Goal: Communication & Community: Answer question/provide support

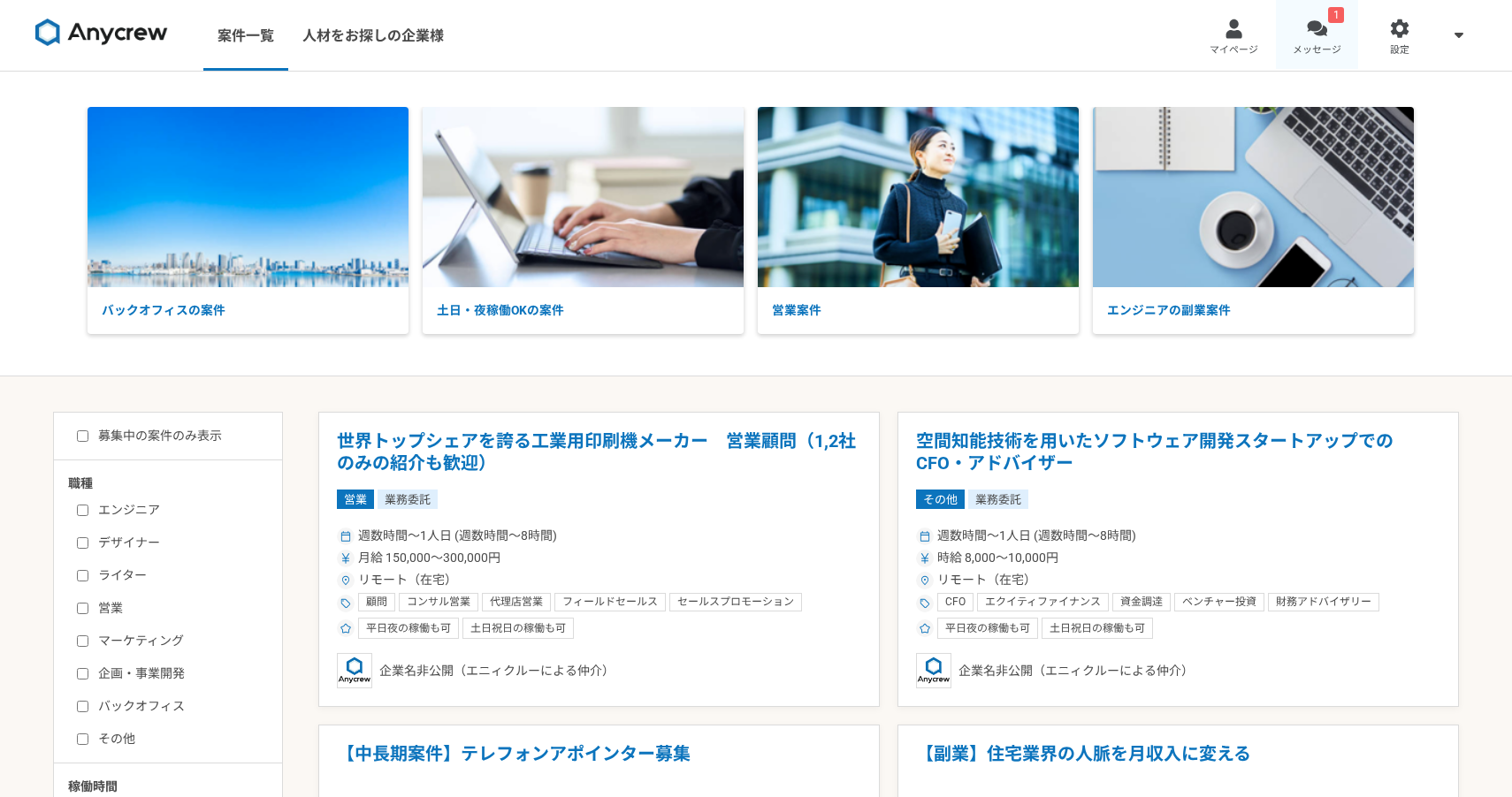
click at [1327, 19] on link "1 メッセージ" at bounding box center [1317, 35] width 83 height 71
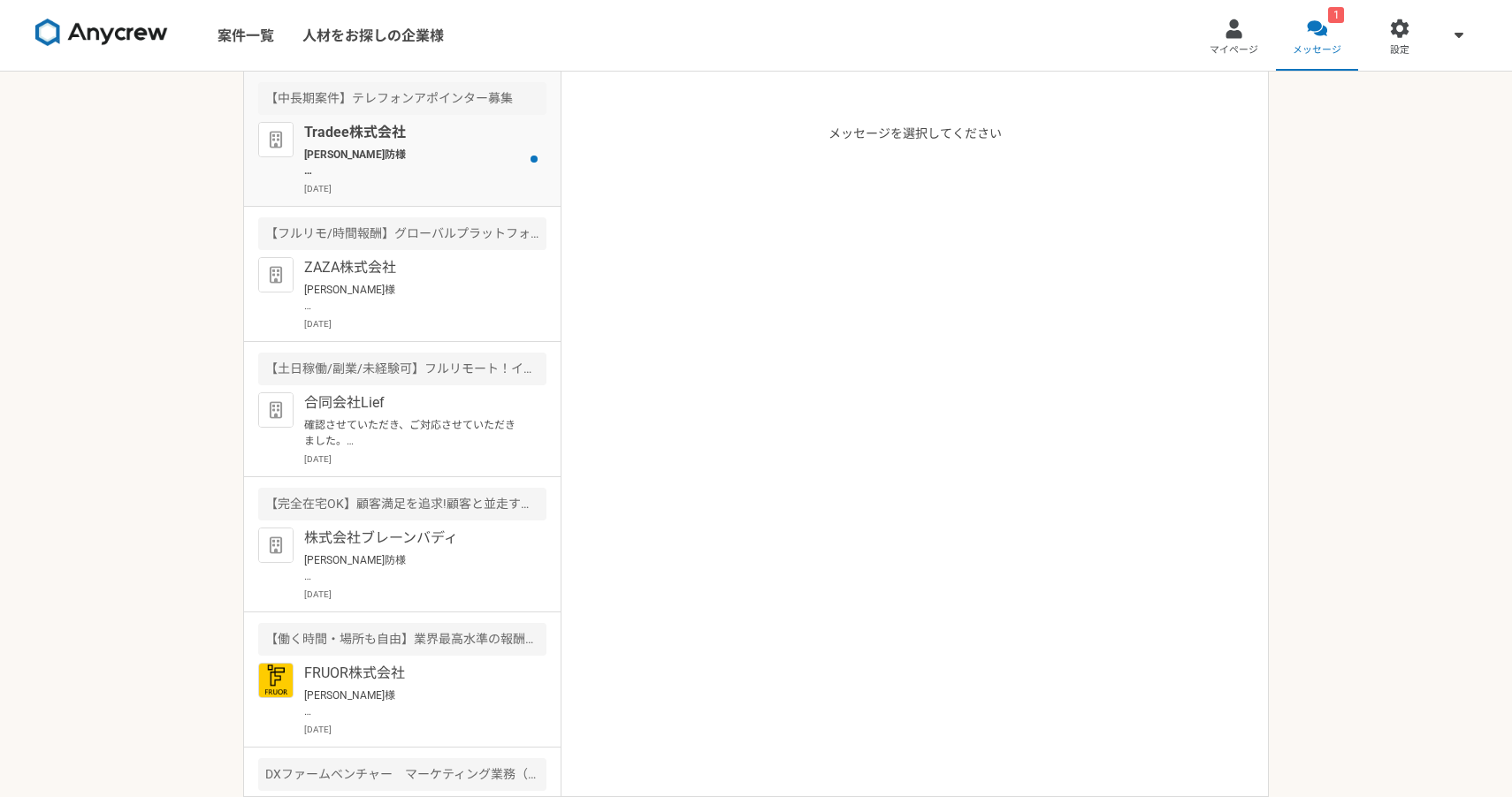
click at [426, 174] on p "[PERSON_NAME]防様 お世話になっております。 わざわざご連絡ありがとうございます。 内容につきまして、承知いたしました。 益々のご活躍をお祈り申し…" at bounding box center [413, 163] width 219 height 32
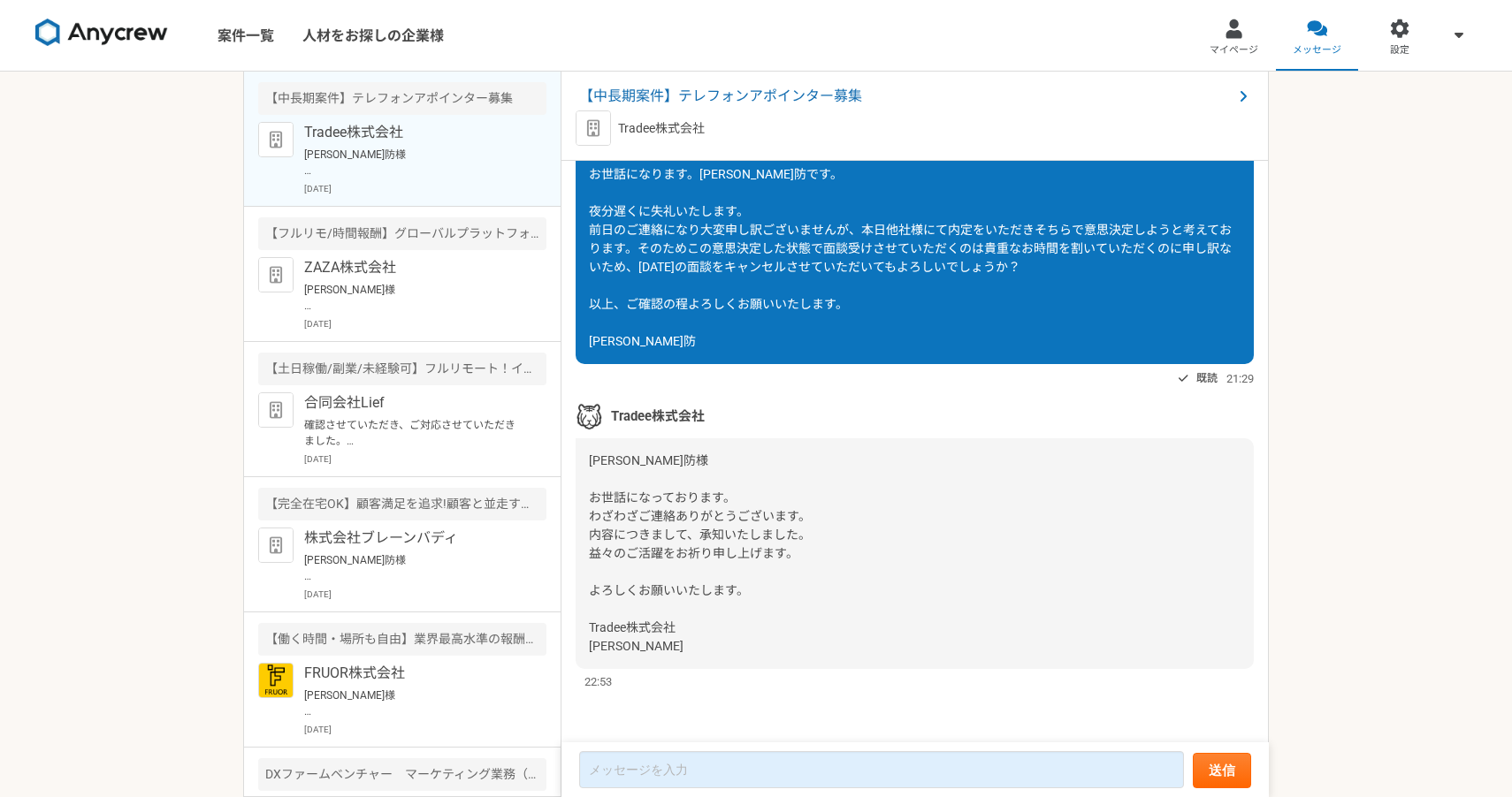
scroll to position [1555, 0]
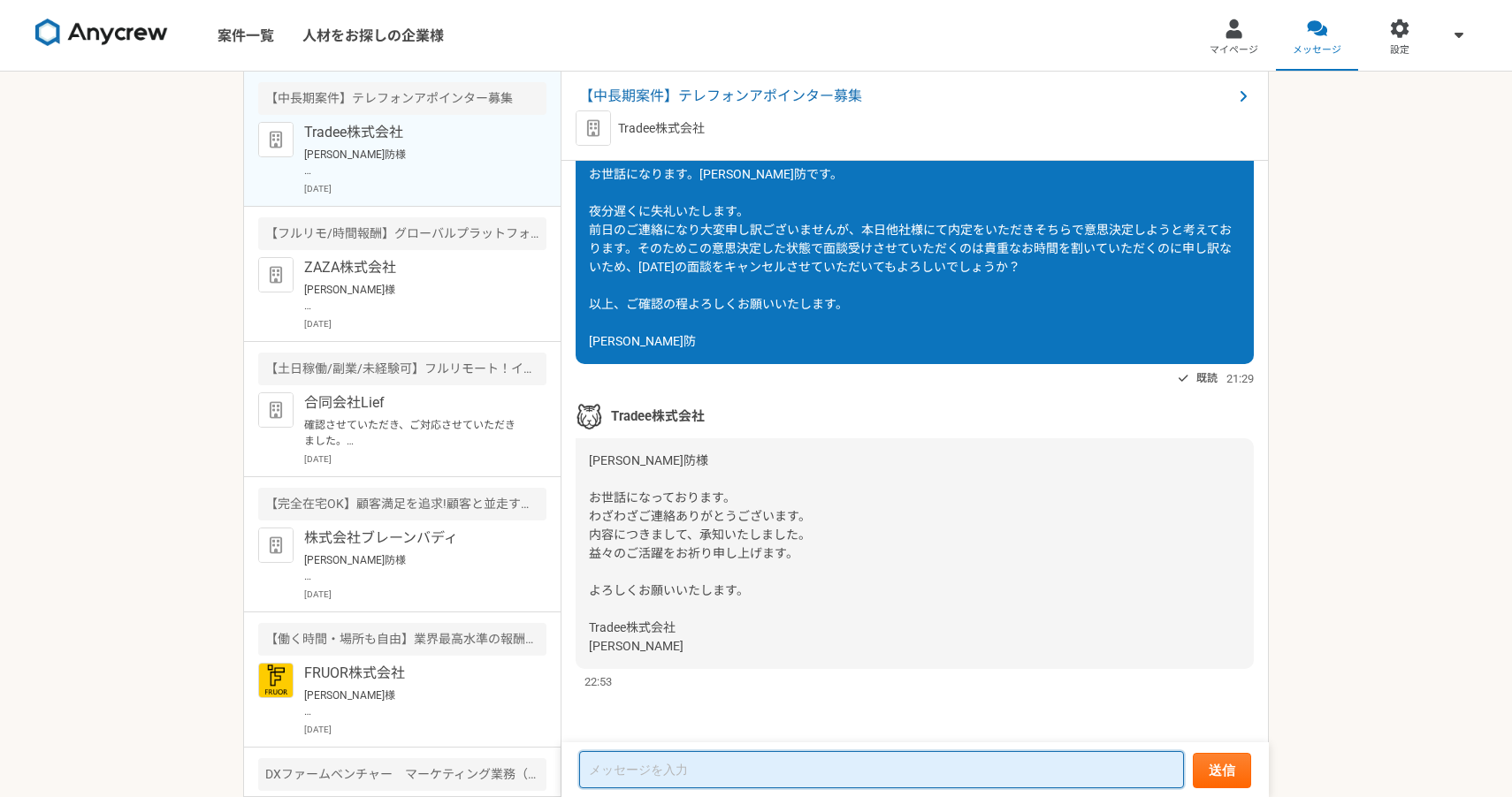
click at [694, 761] on textarea at bounding box center [882, 769] width 605 height 37
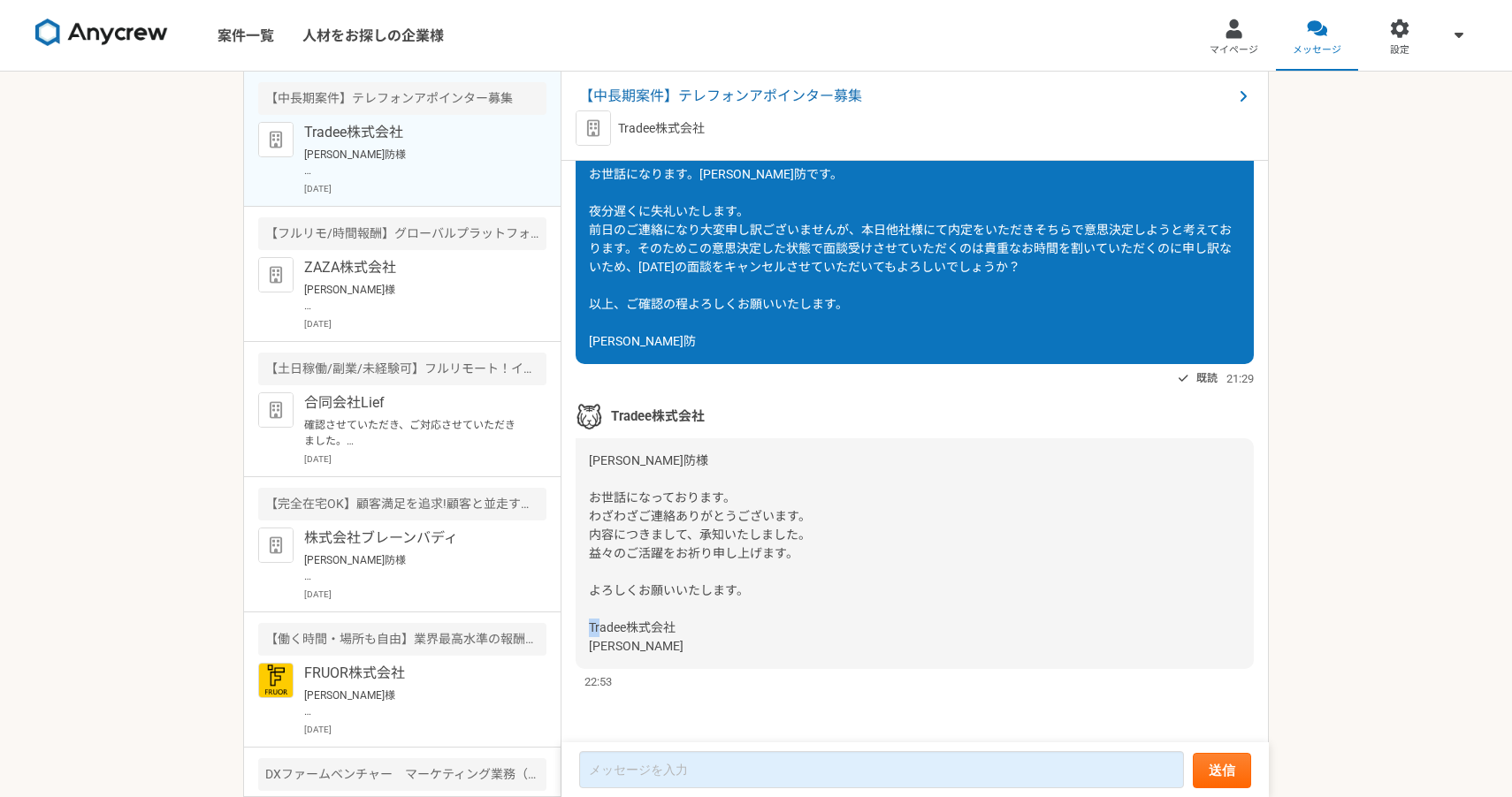
drag, startPoint x: 626, startPoint y: 650, endPoint x: 591, endPoint y: 649, distance: 35.0
click at [591, 649] on div "[PERSON_NAME]防様 お世話になっております。 わざわざご連絡ありがとうございます。 内容につきまして、承知いたしました。 益々のご活躍をお祈り申し…" at bounding box center [915, 554] width 678 height 230
copy span "[PERSON_NAME]"
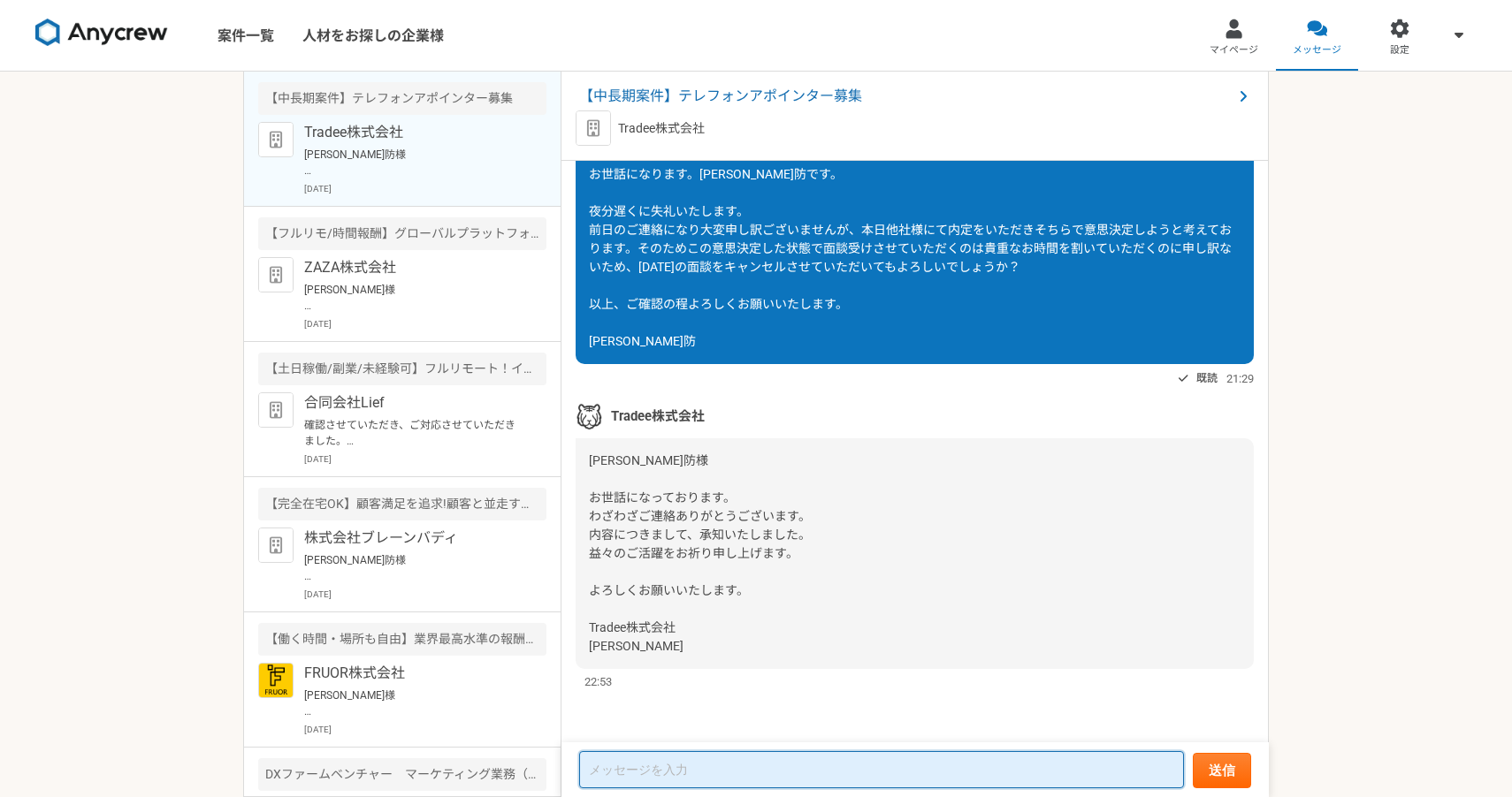
click at [657, 768] on textarea at bounding box center [882, 769] width 605 height 37
paste textarea "[PERSON_NAME]"
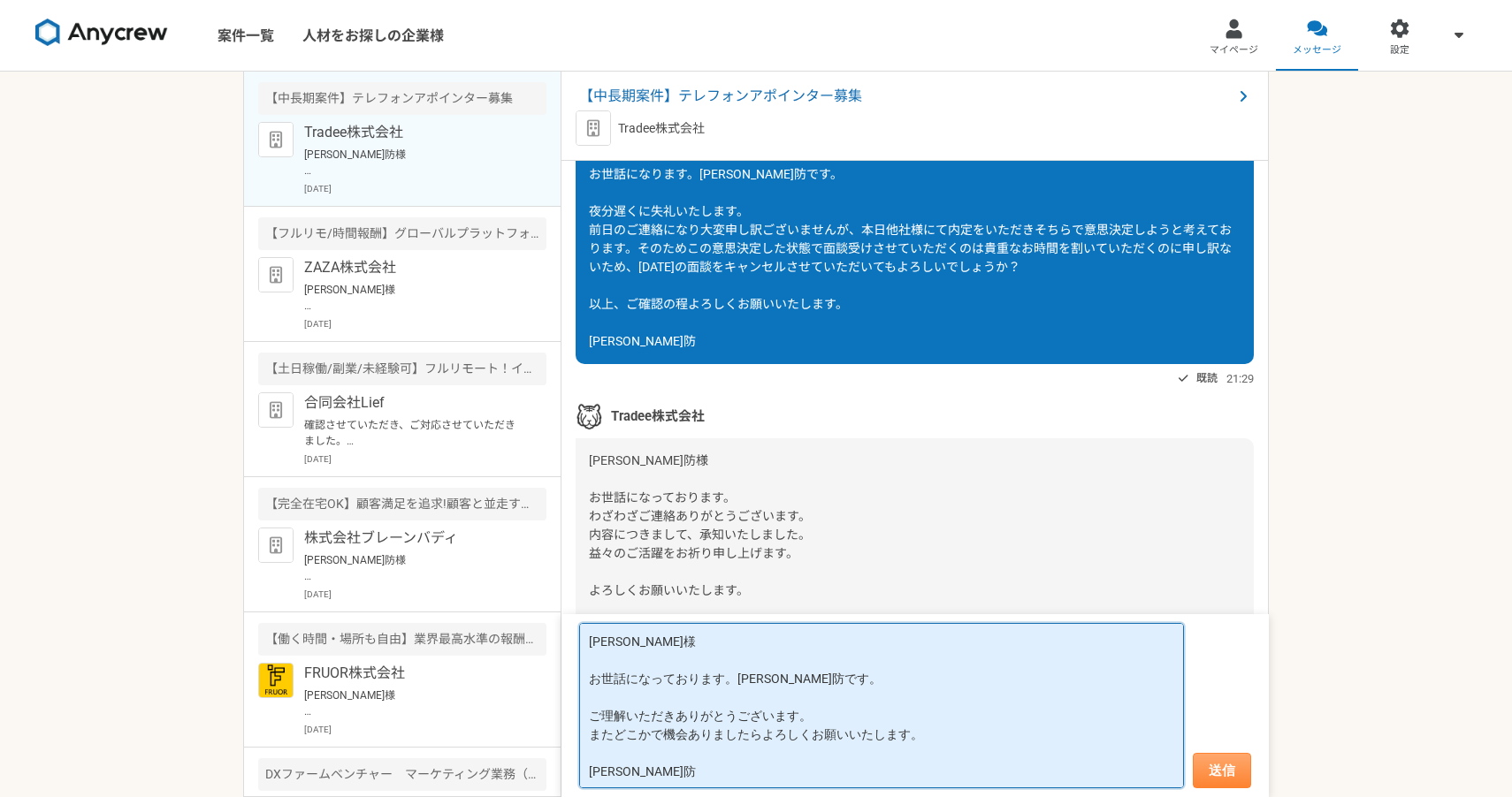
type textarea "[PERSON_NAME]様 お世話になっております。[PERSON_NAME]防です。 ご理解いただきありがとうございます。 またどこかで機会ありましたらよ…"
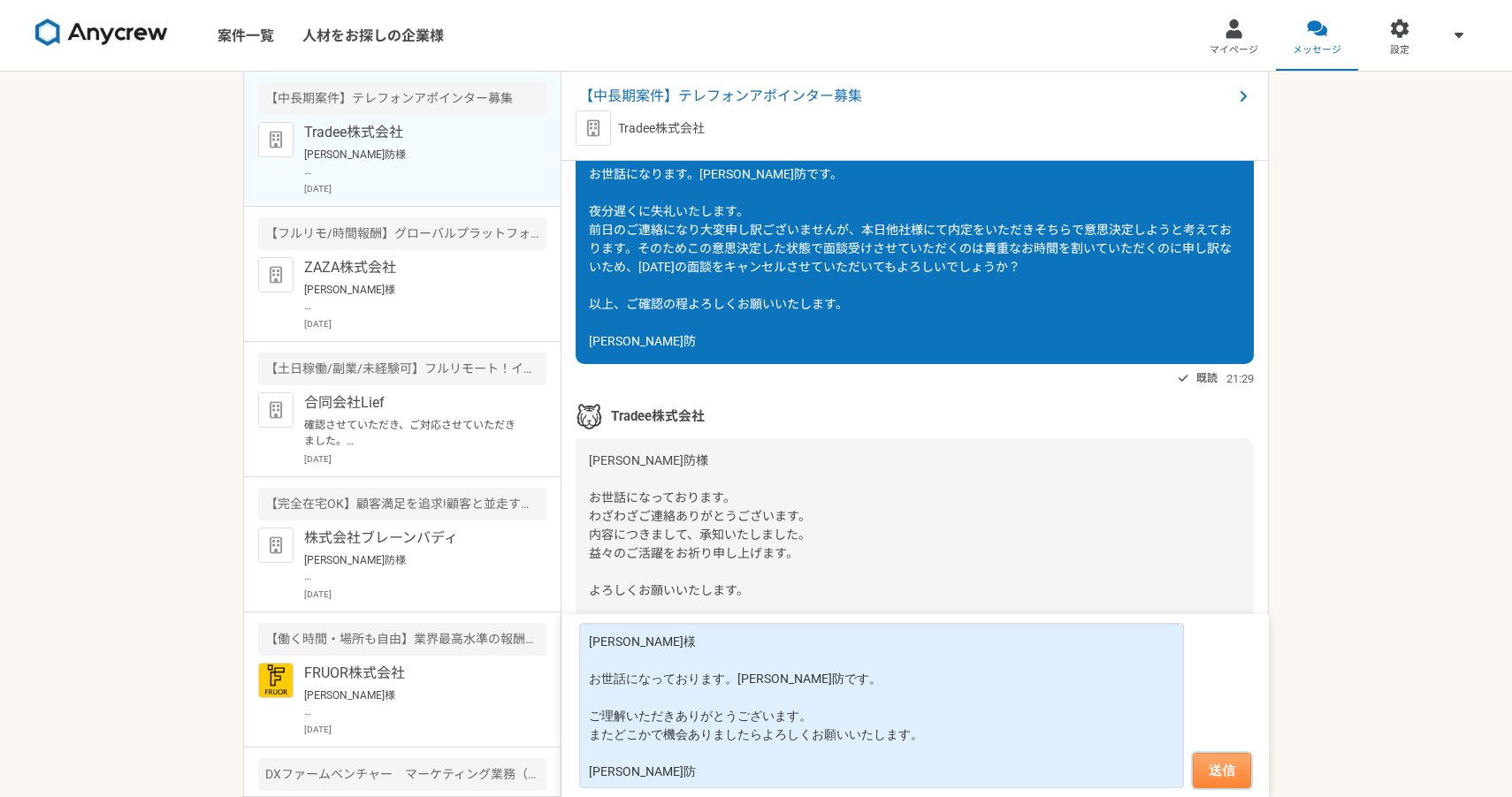
click at [1224, 767] on button "送信" at bounding box center [1223, 770] width 59 height 36
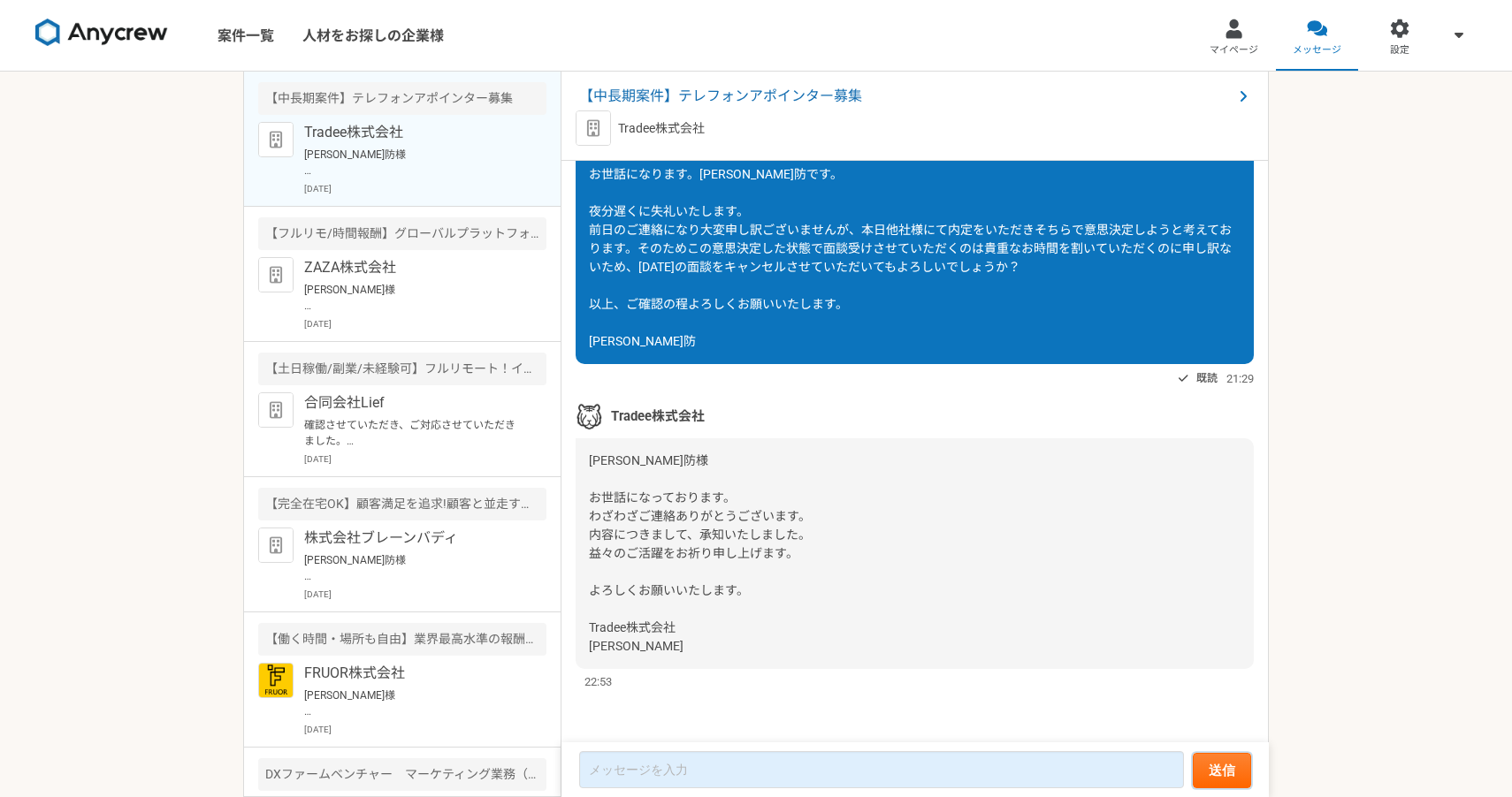
scroll to position [1816, 0]
